Goal: Check status: Check status

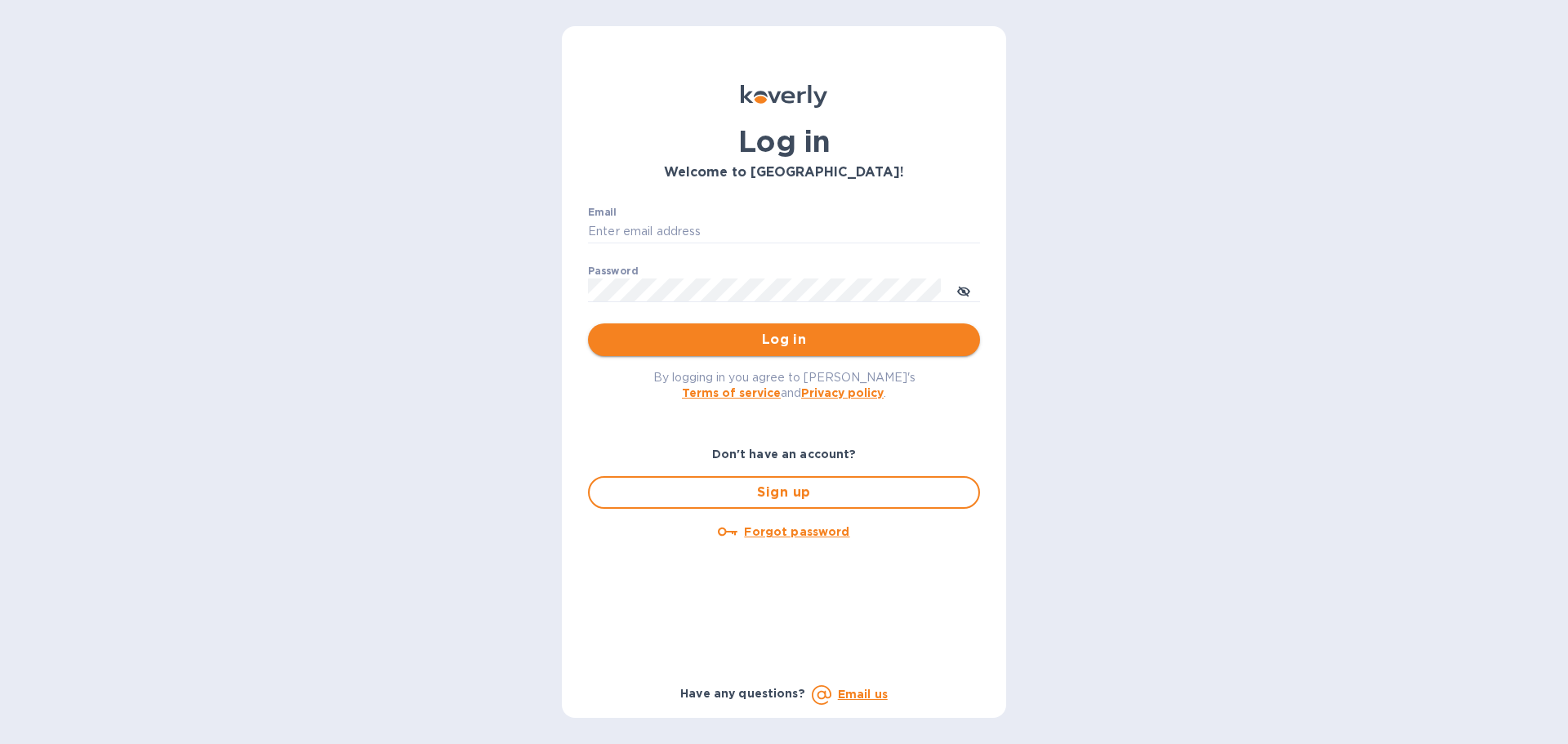
type input "[EMAIL_ADDRESS][DOMAIN_NAME]"
click at [790, 344] on span "Log in" at bounding box center [784, 340] width 366 height 20
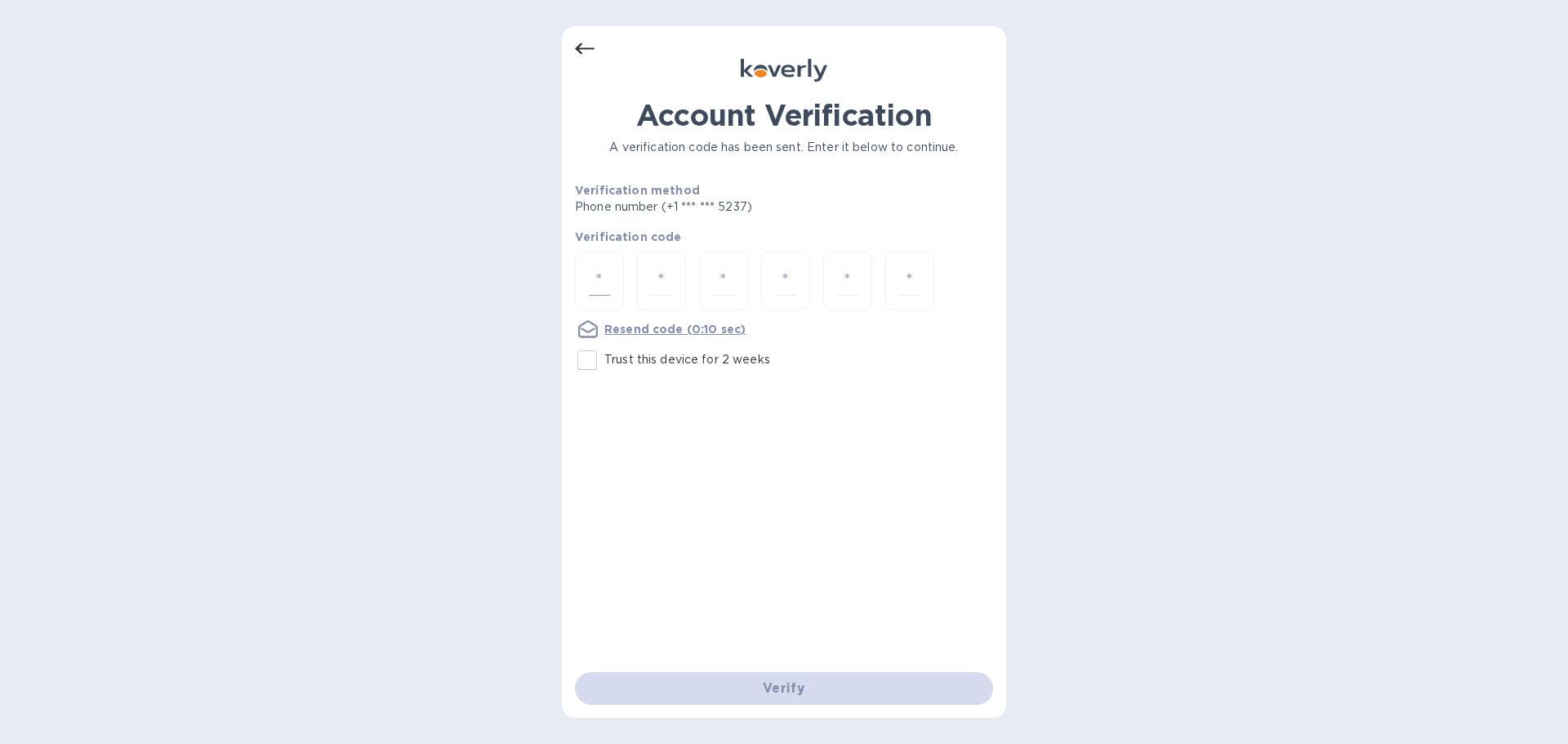
click at [584, 286] on div at bounding box center [599, 280] width 49 height 58
type input "4"
type input "7"
type input "1"
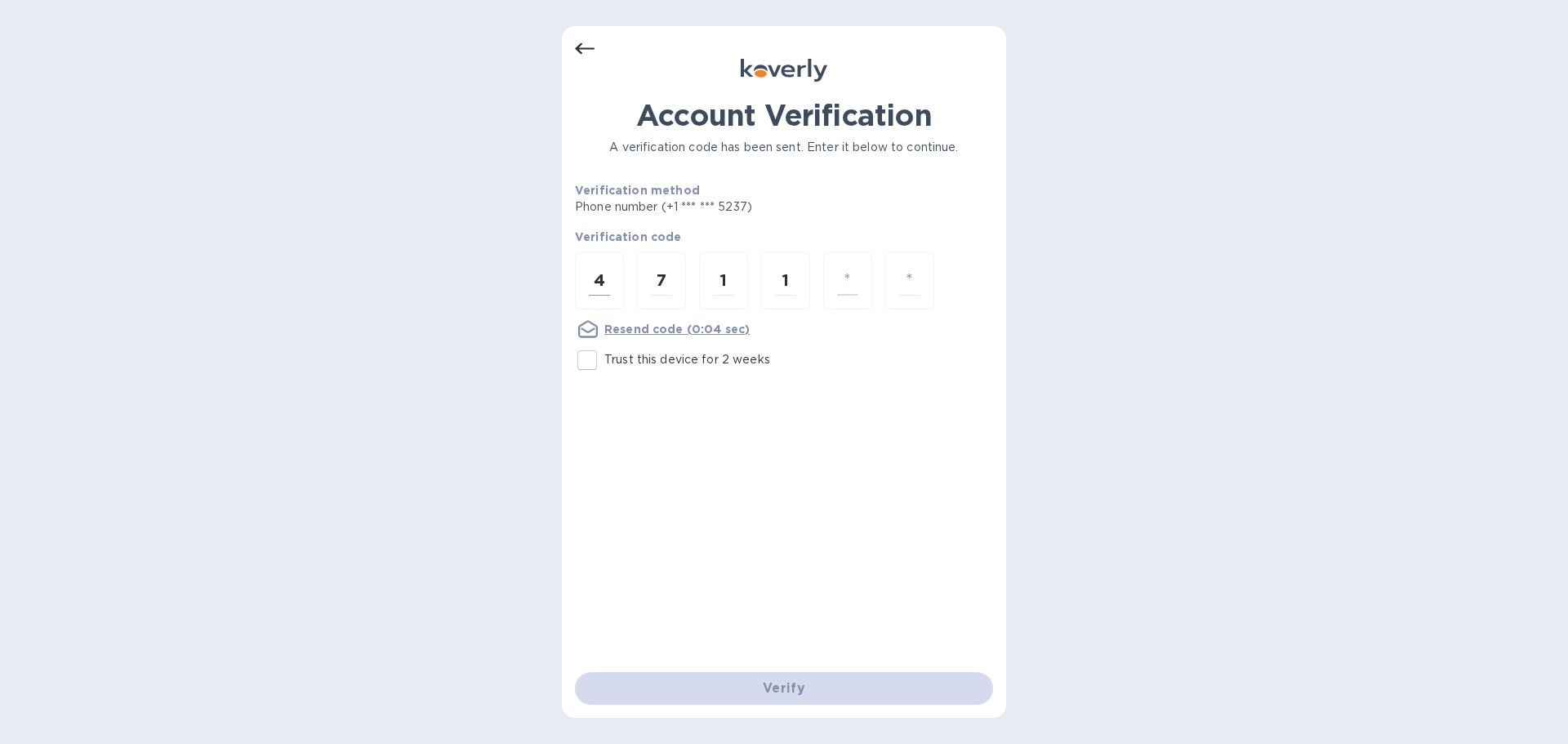
type input "3"
type input "9"
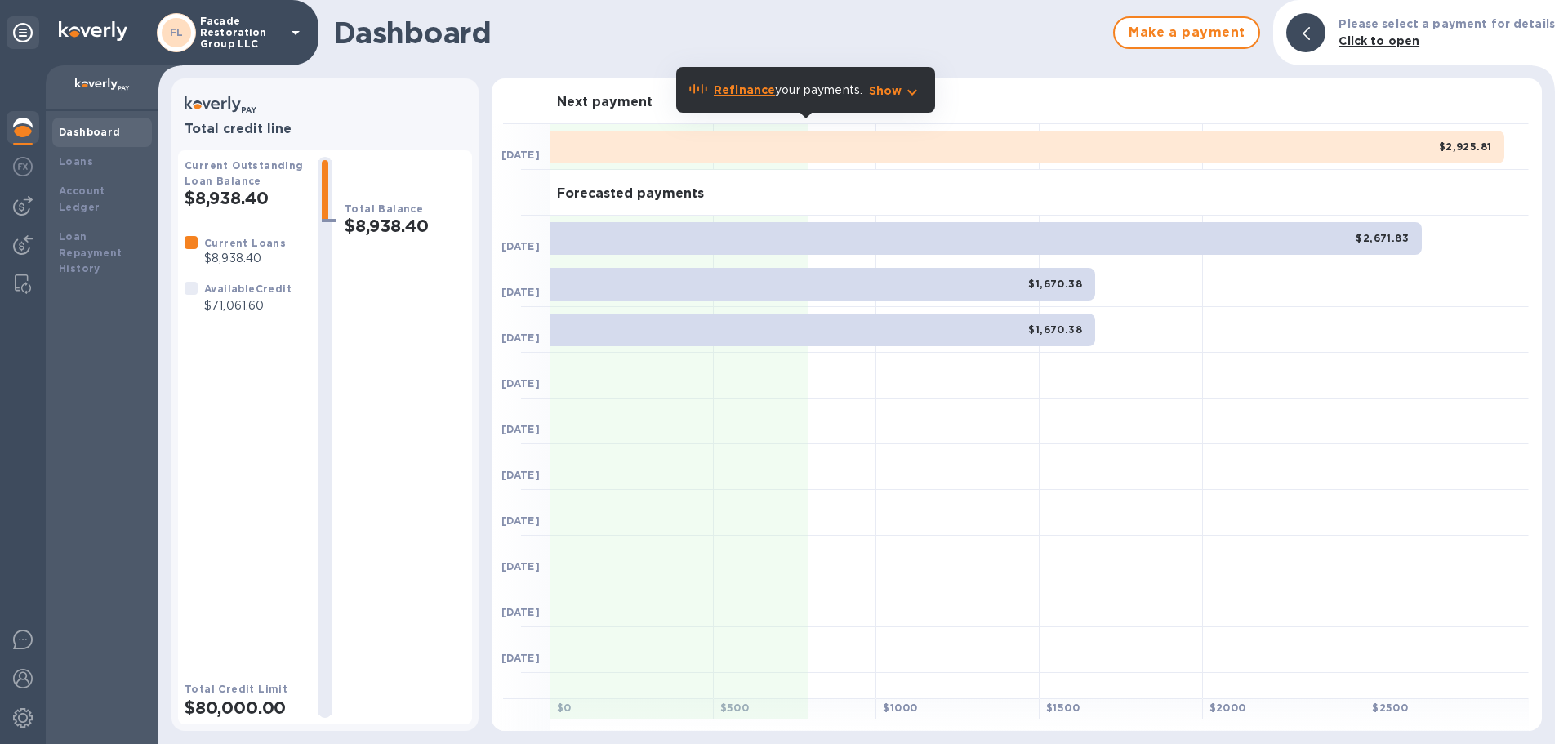
drag, startPoint x: 330, startPoint y: 218, endPoint x: 329, endPoint y: 246, distance: 28.0
click at [329, 246] on div at bounding box center [325, 437] width 13 height 555
click at [906, 93] on icon "button" at bounding box center [912, 93] width 20 height 20
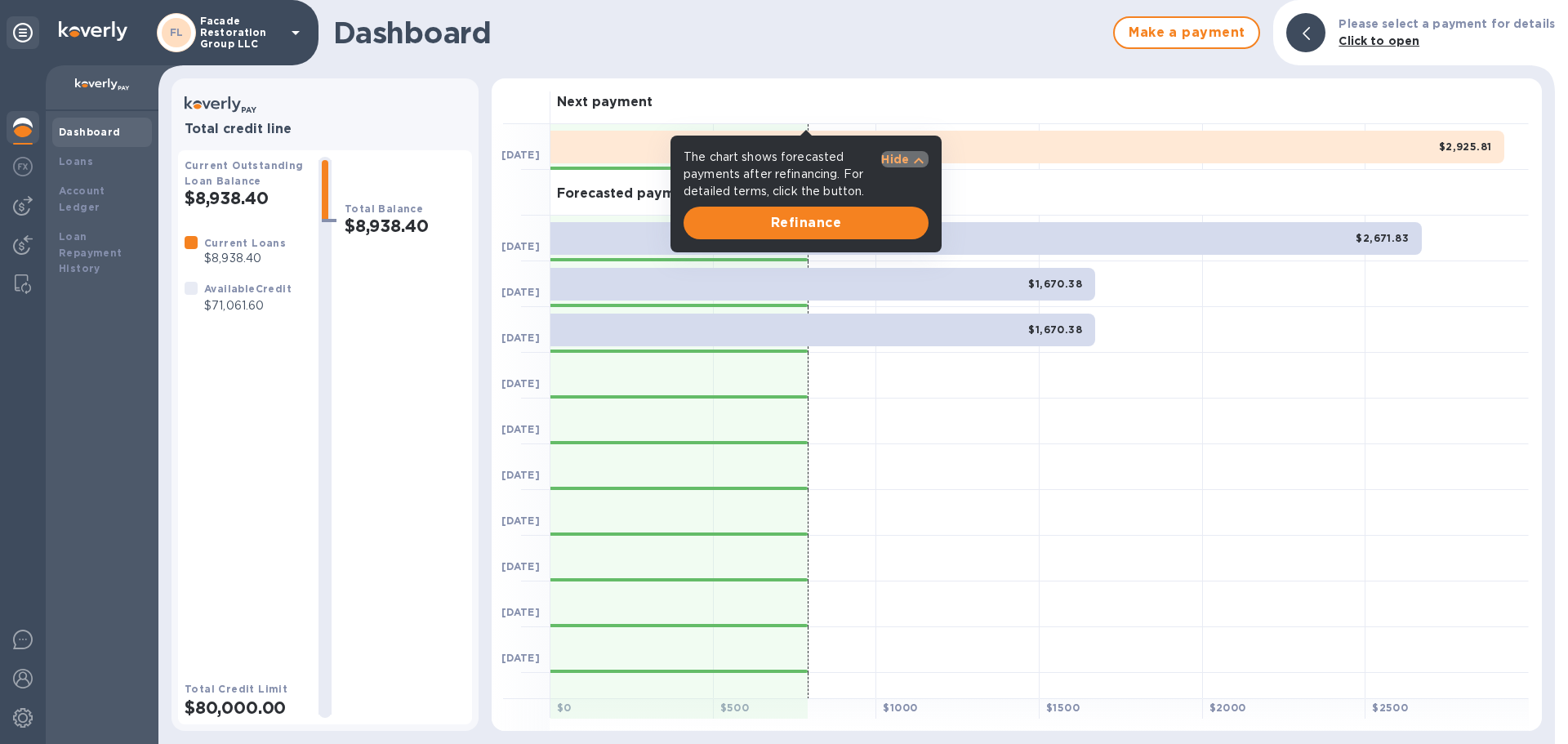
click at [918, 159] on icon "button" at bounding box center [919, 160] width 10 height 5
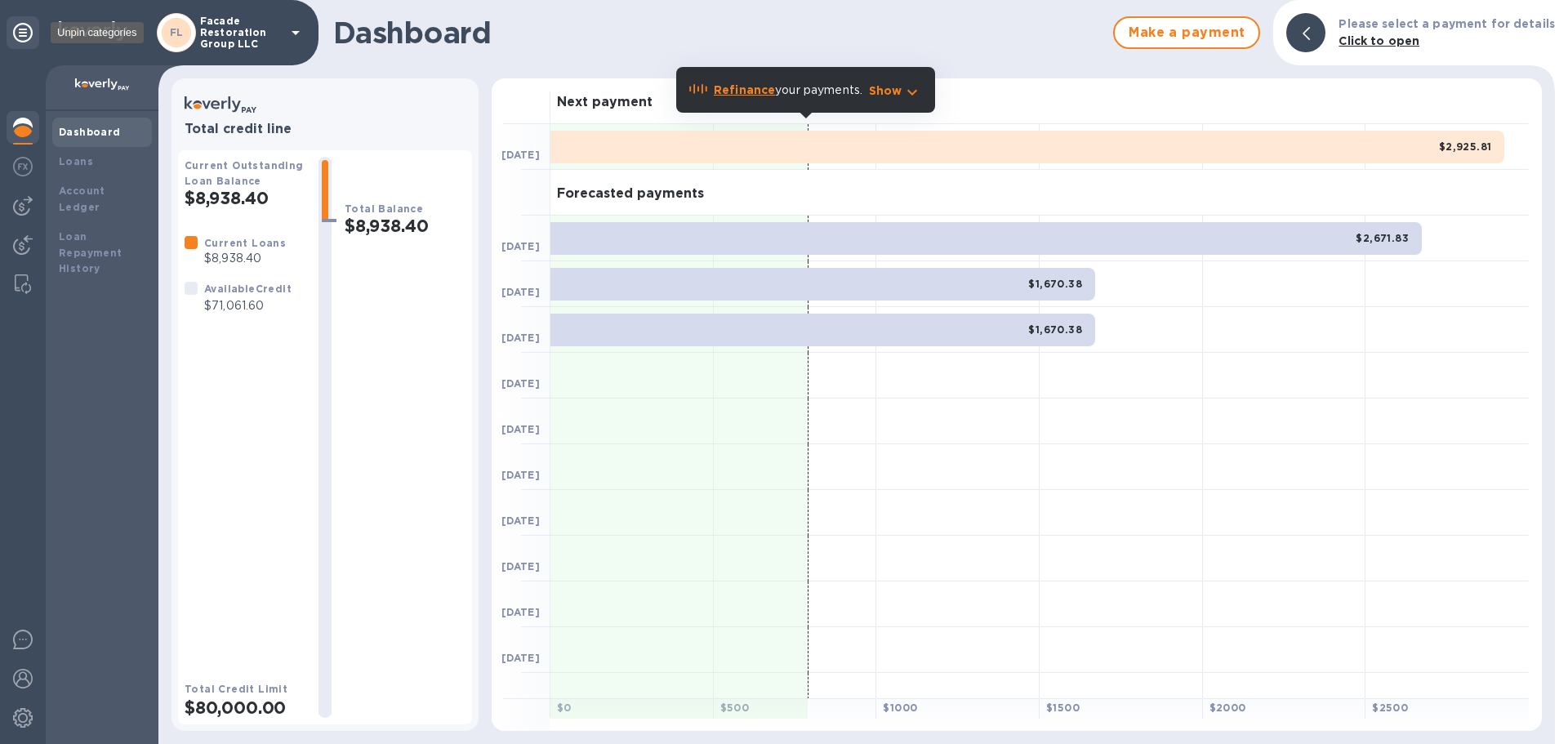
click at [23, 30] on icon at bounding box center [23, 33] width 20 height 20
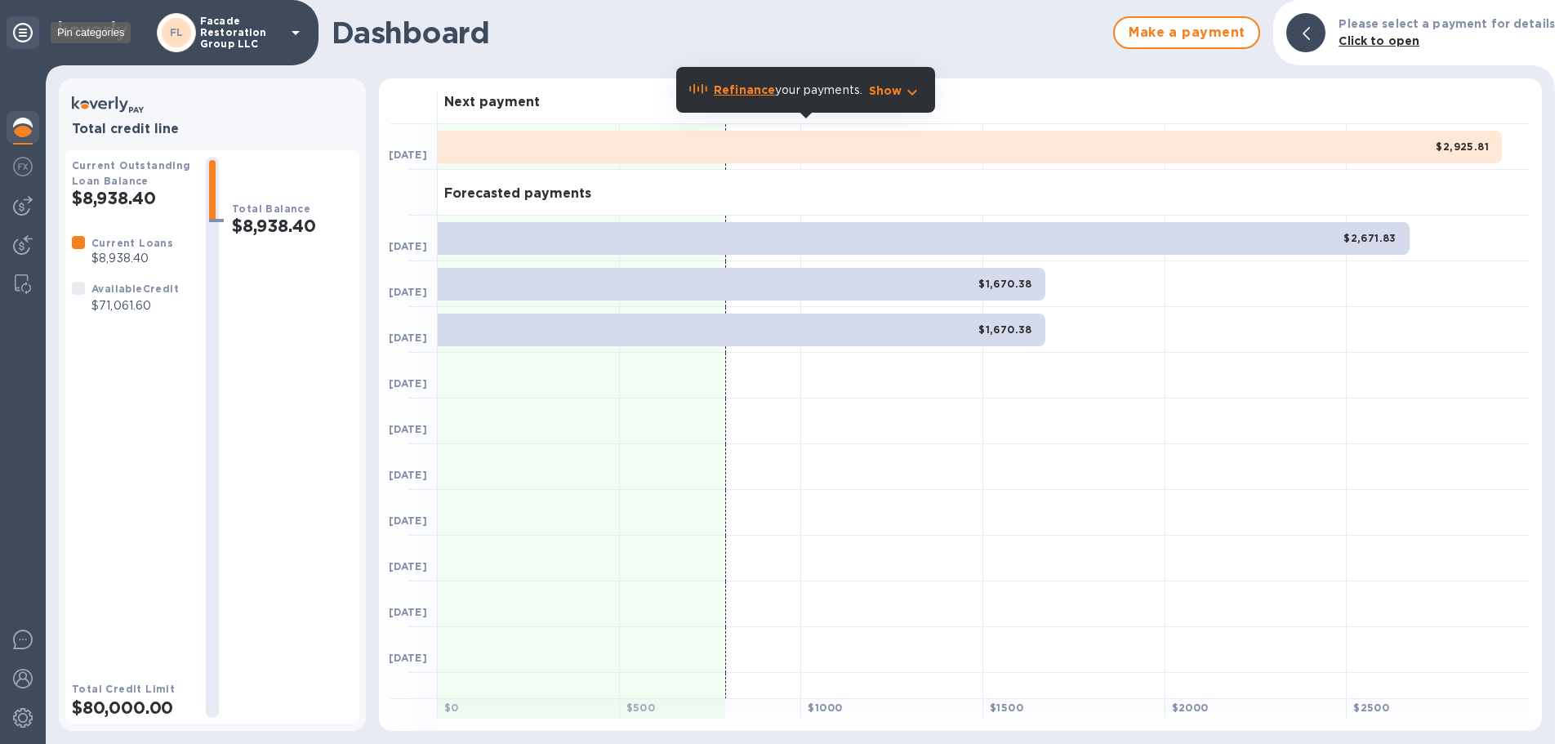
click at [23, 30] on icon at bounding box center [23, 33] width 20 height 20
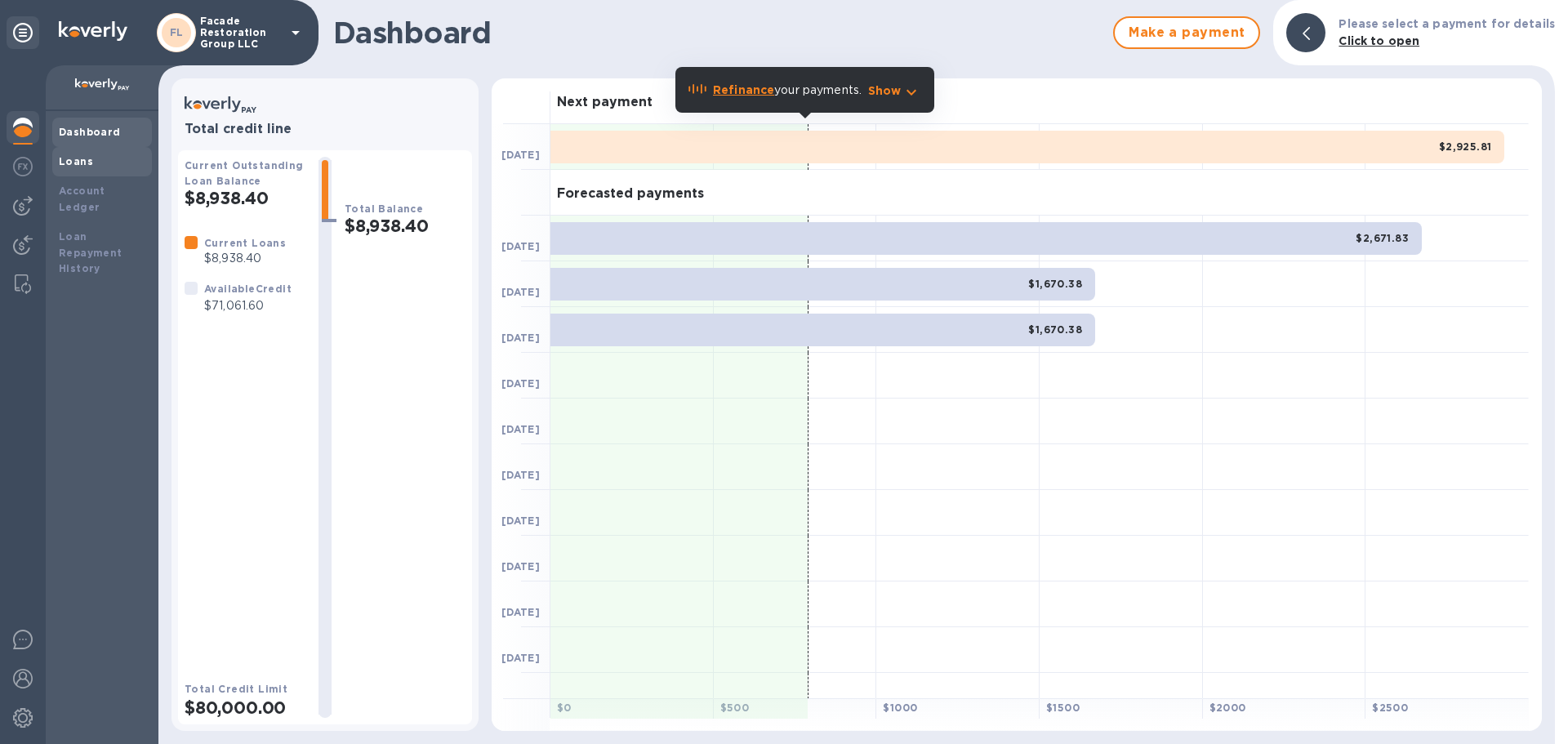
click at [66, 160] on b "Loans" at bounding box center [76, 160] width 35 height 12
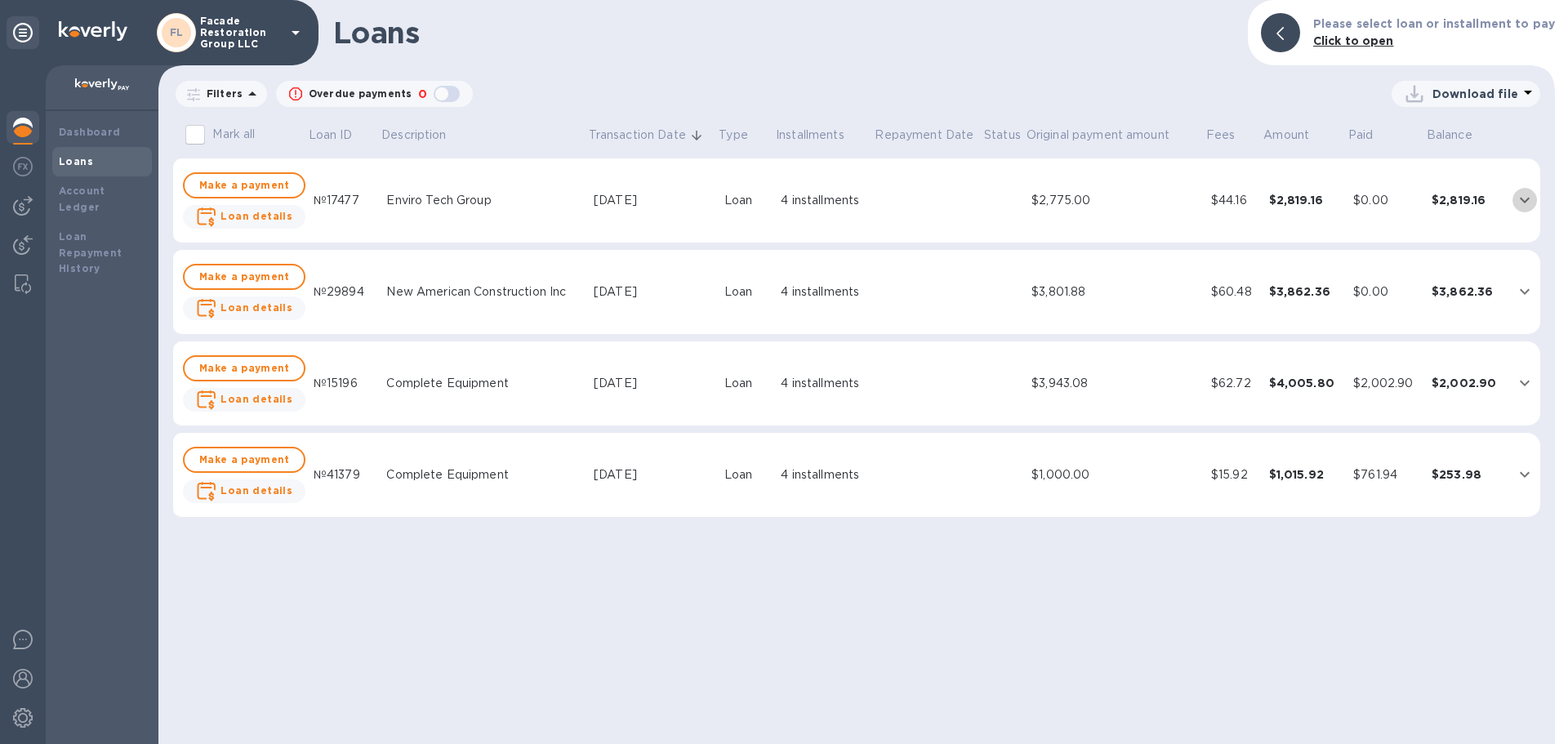
click at [1522, 201] on icon "expand row" at bounding box center [1525, 200] width 20 height 20
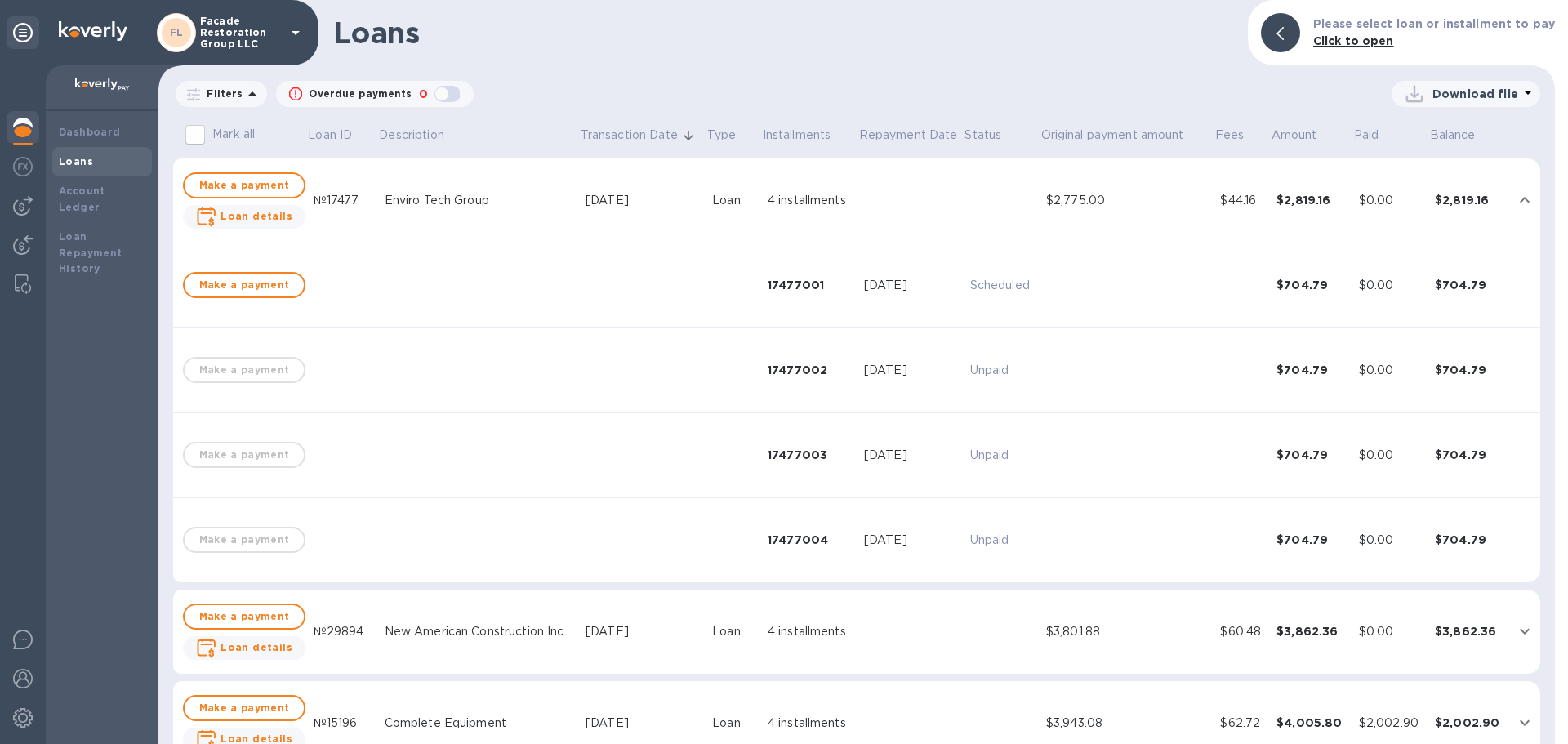
click at [1519, 187] on td at bounding box center [1524, 200] width 30 height 85
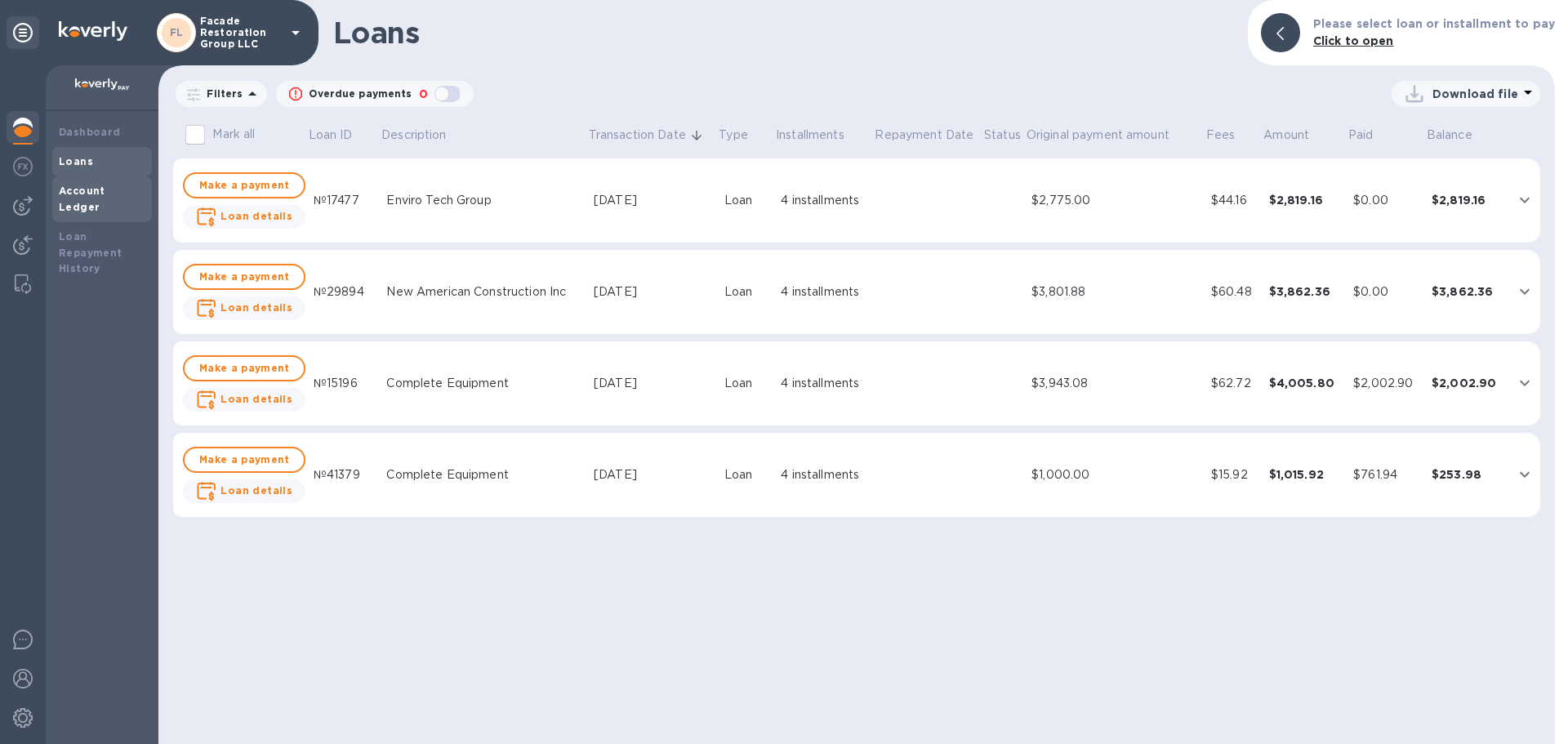
click at [98, 189] on b "Account Ledger" at bounding box center [82, 199] width 46 height 28
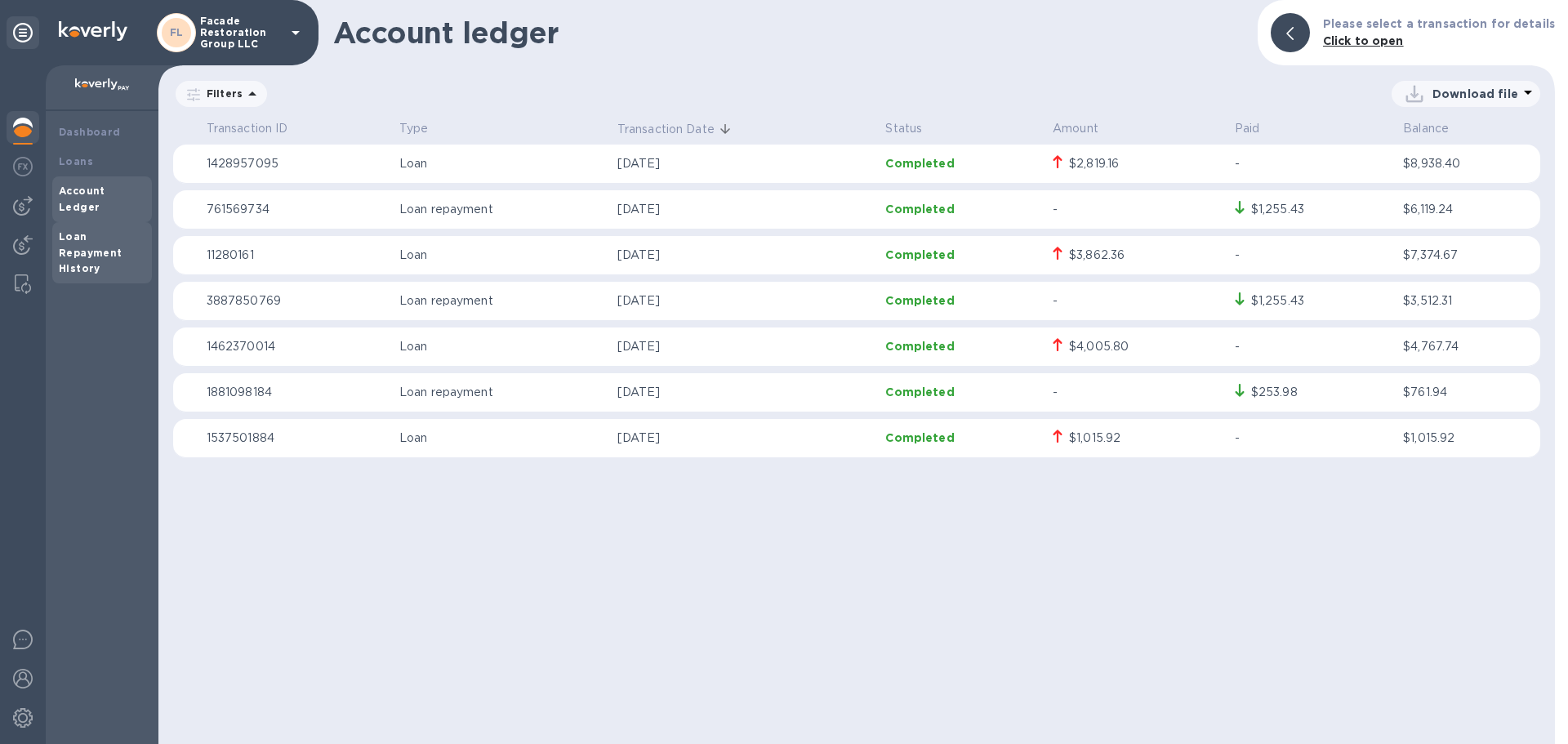
click at [96, 229] on div "Loan Repayment History" at bounding box center [102, 253] width 87 height 49
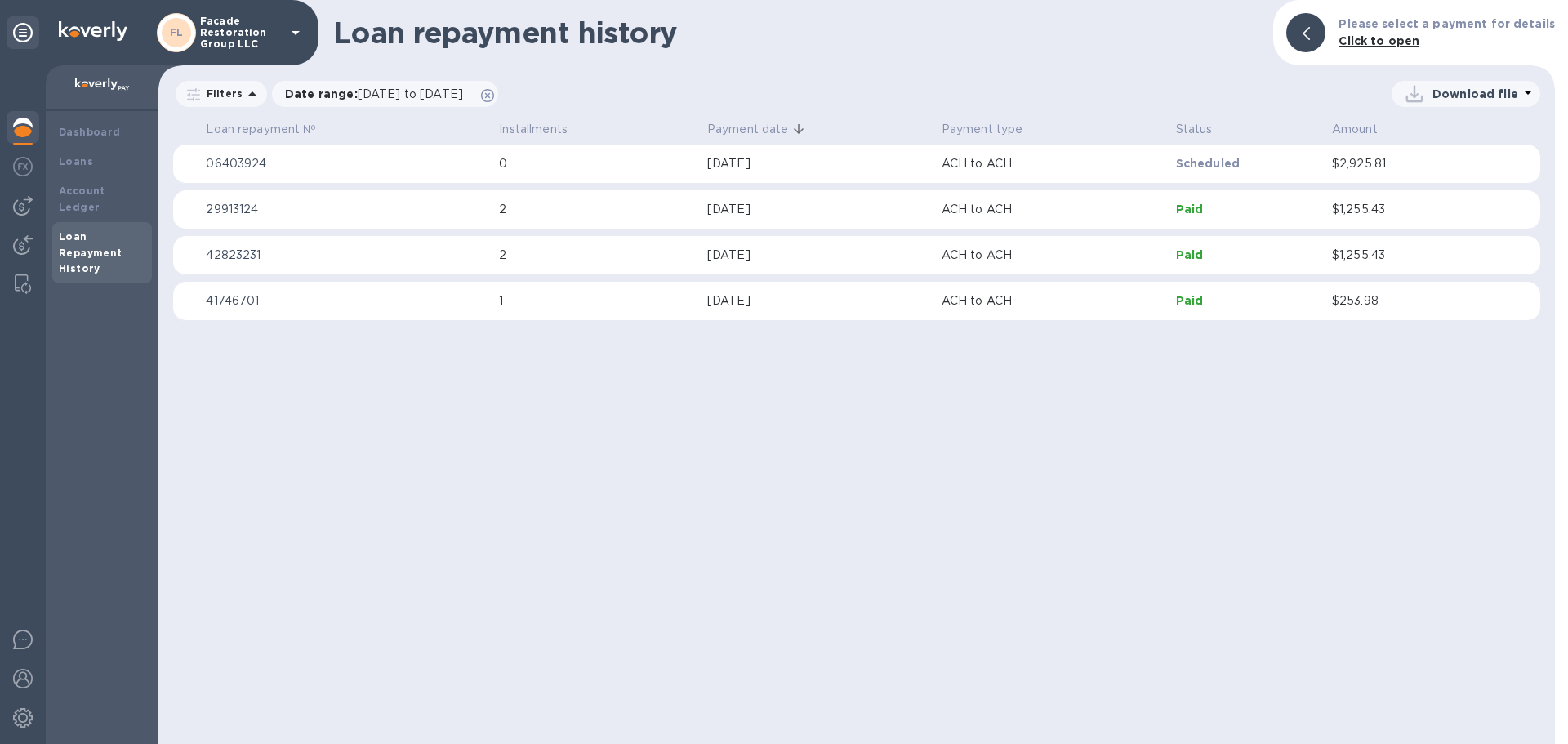
click at [103, 241] on b "Loan Repayment History" at bounding box center [91, 252] width 64 height 45
click at [106, 189] on b "Account Ledger" at bounding box center [82, 199] width 46 height 28
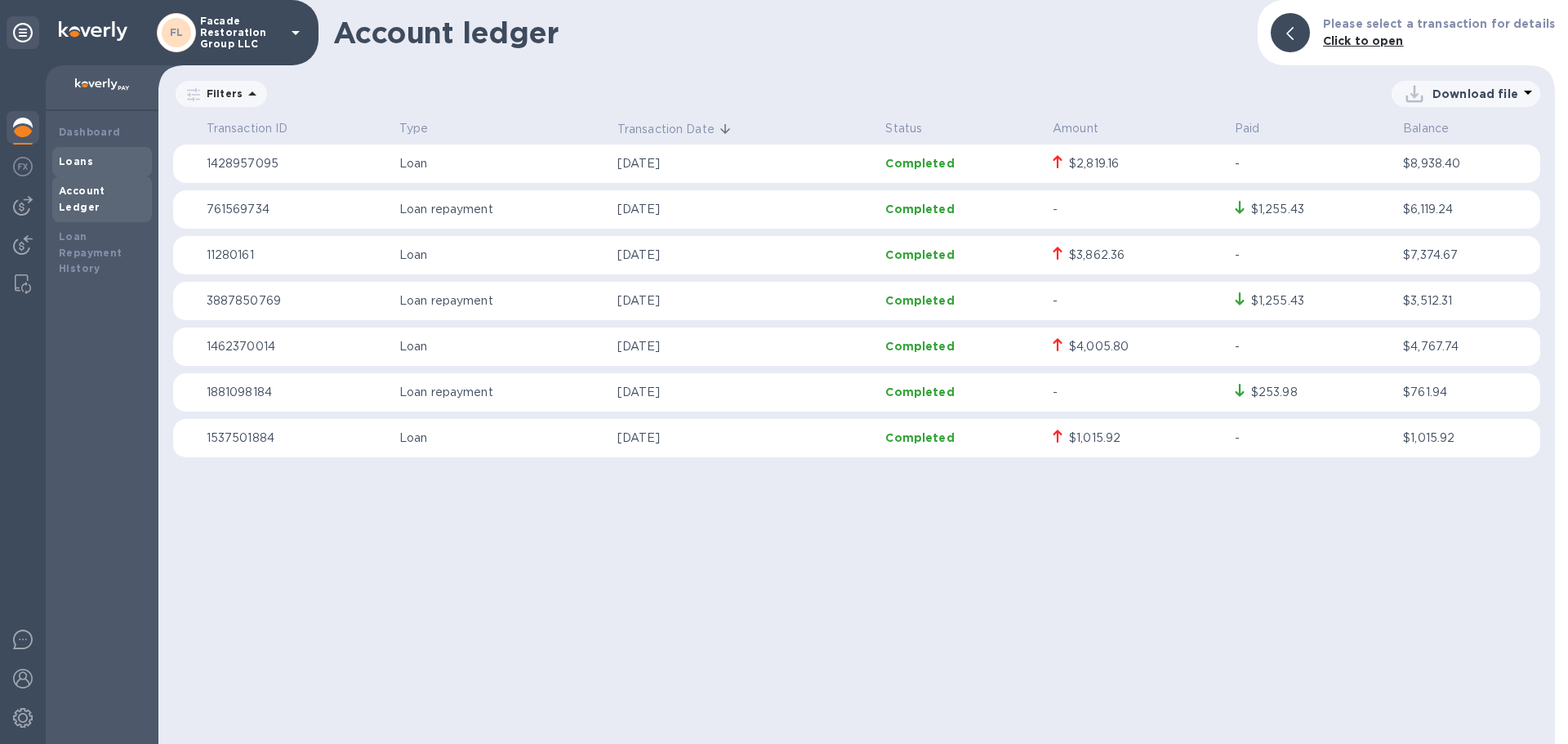
click at [96, 166] on div "Loans" at bounding box center [102, 162] width 87 height 16
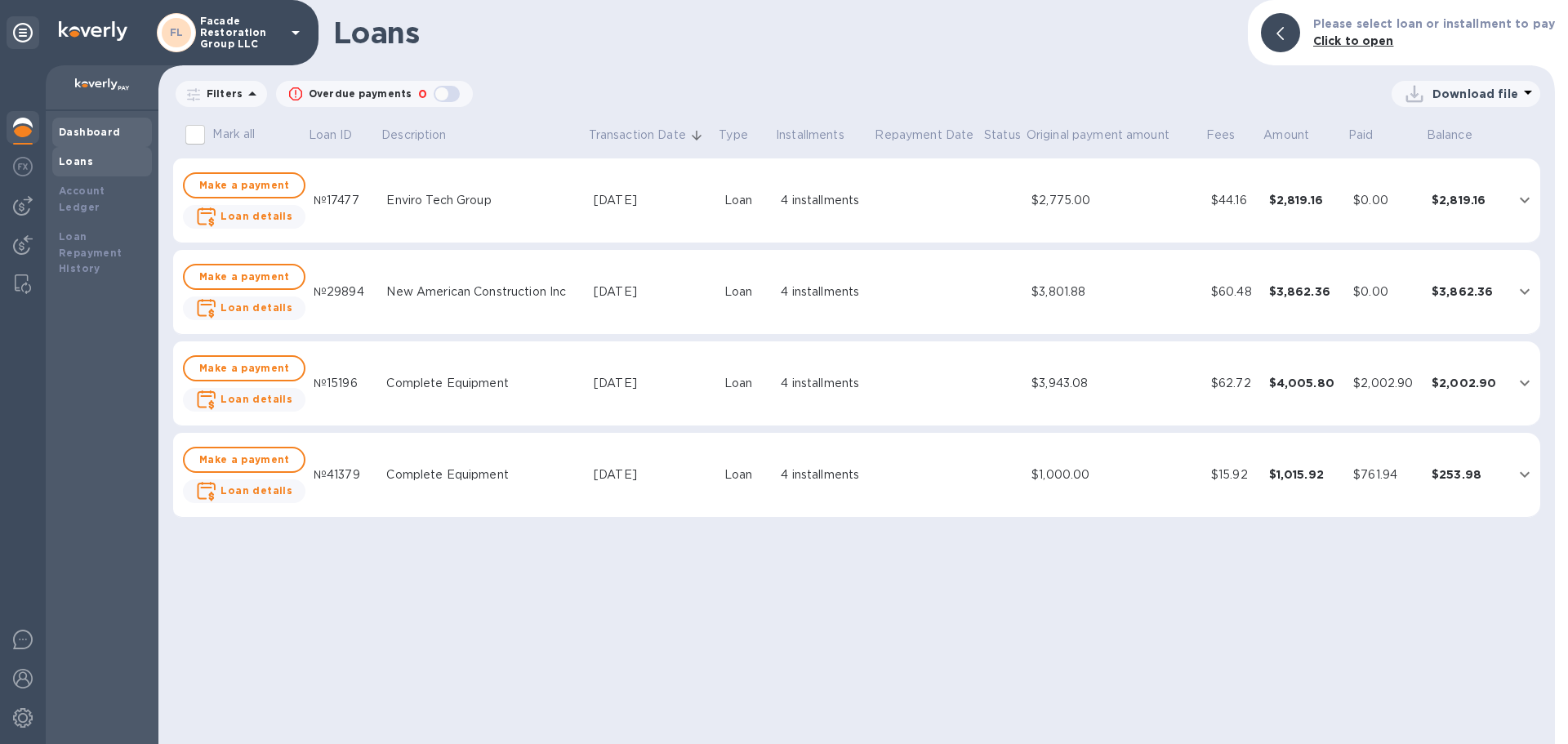
click at [94, 131] on b "Dashboard" at bounding box center [90, 131] width 62 height 12
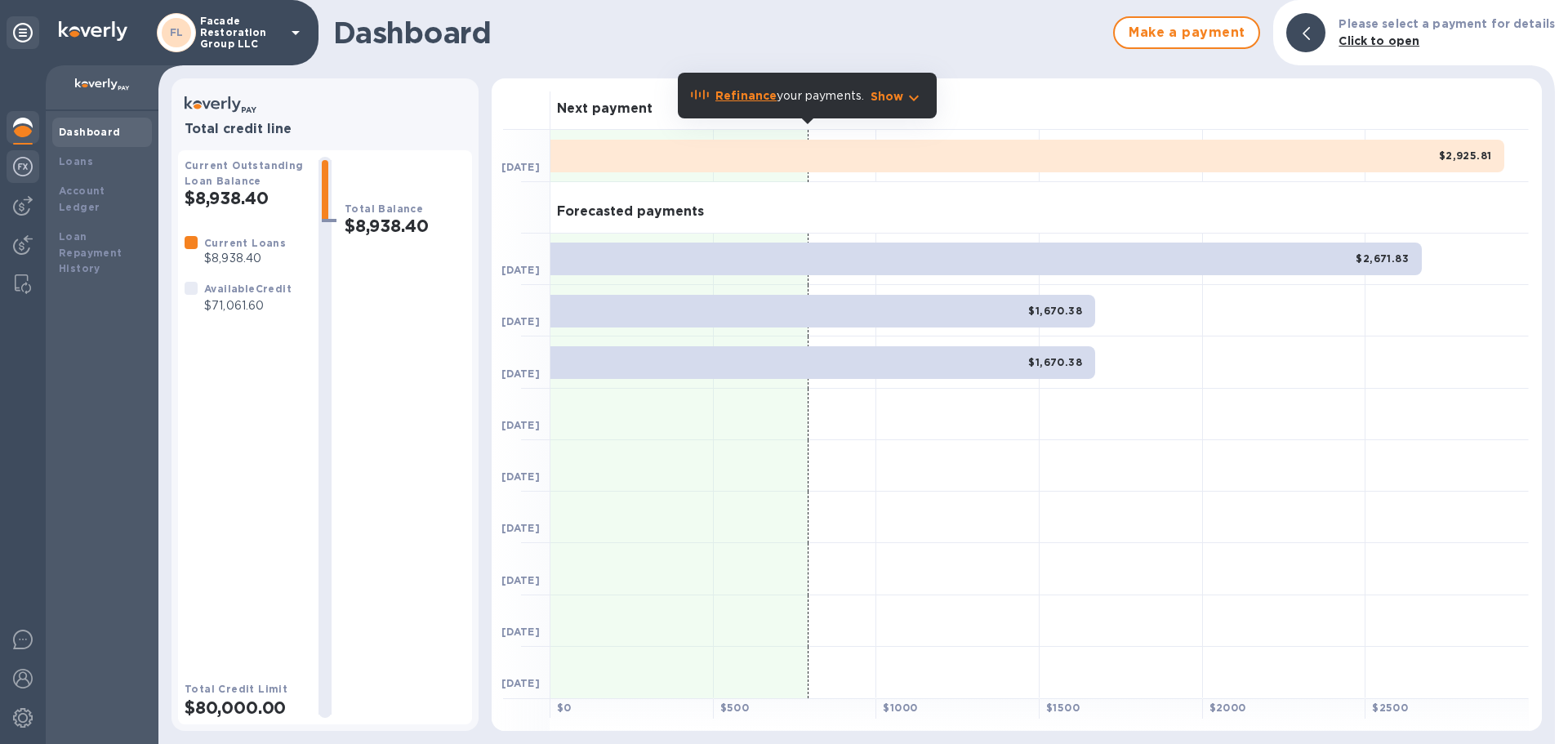
click at [18, 164] on img at bounding box center [23, 167] width 20 height 20
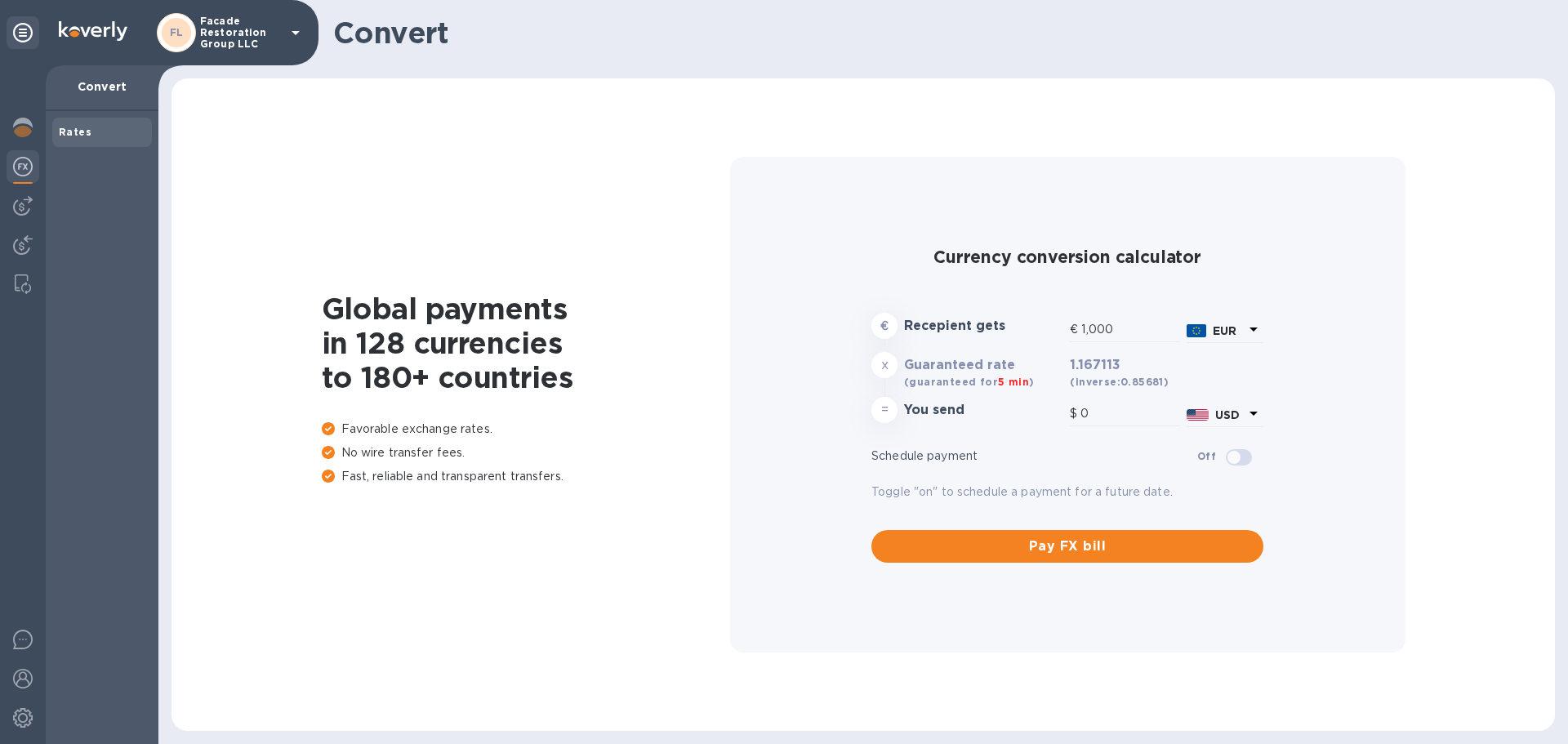
type input "1,167.11"
click at [14, 118] on img at bounding box center [23, 127] width 20 height 20
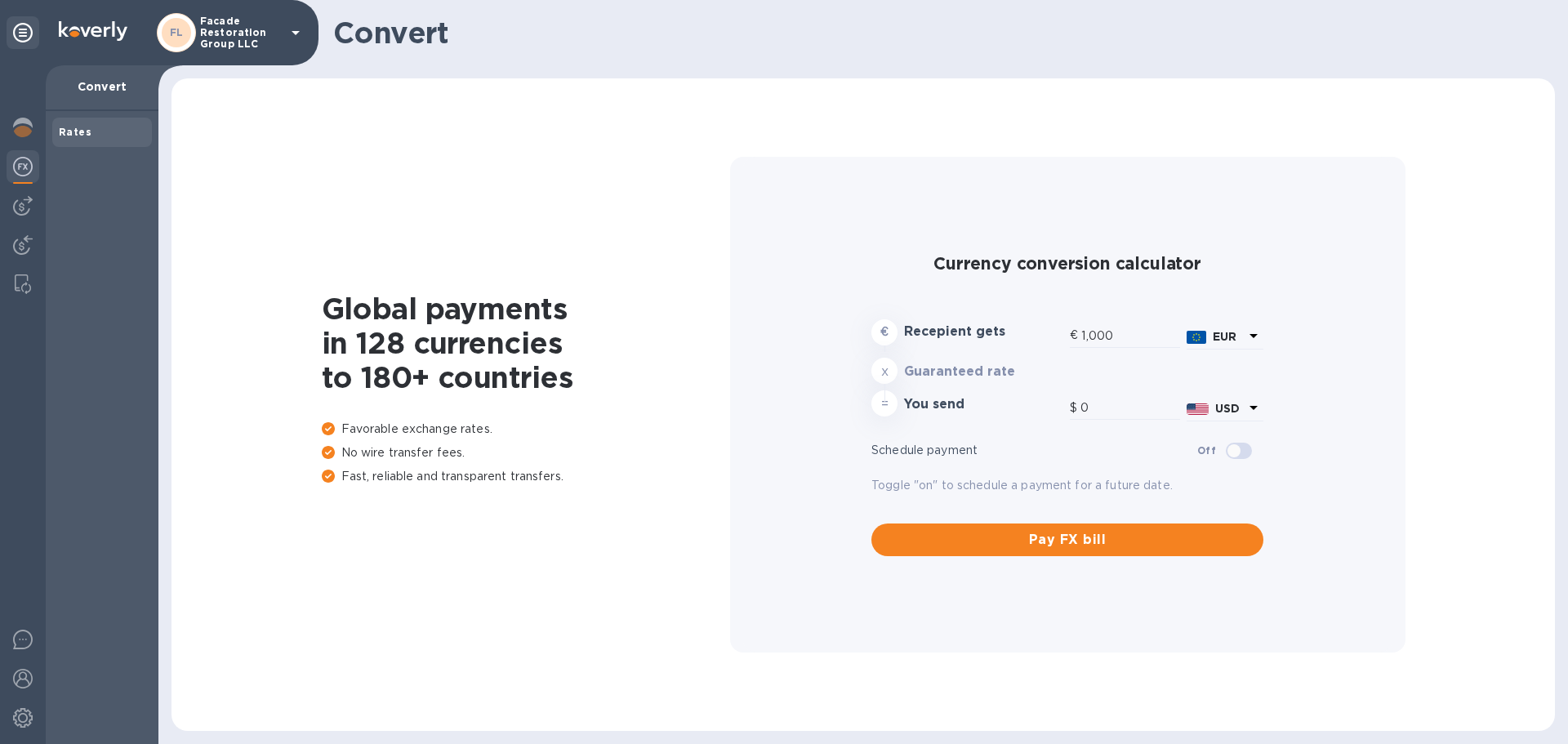
type input "1,167.11"
